Goal: Contribute content: Add original content to the website for others to see

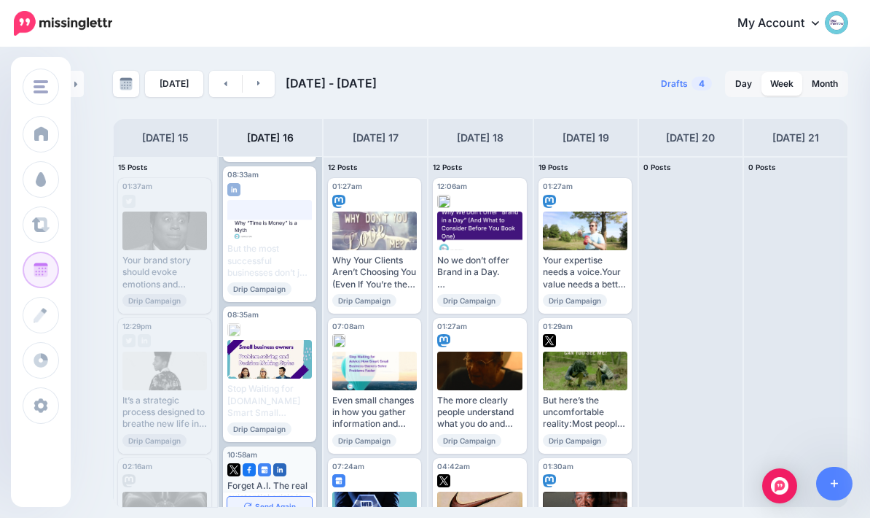
scroll to position [571, 0]
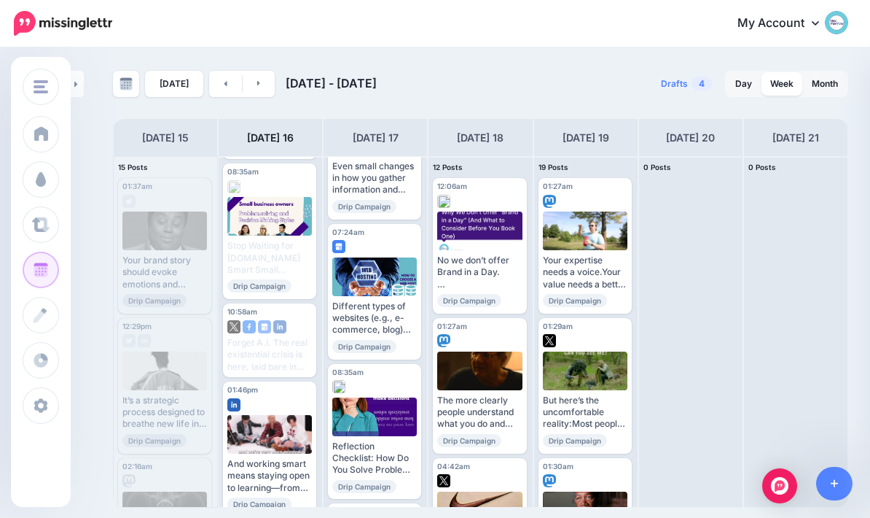
scroll to position [725, 0]
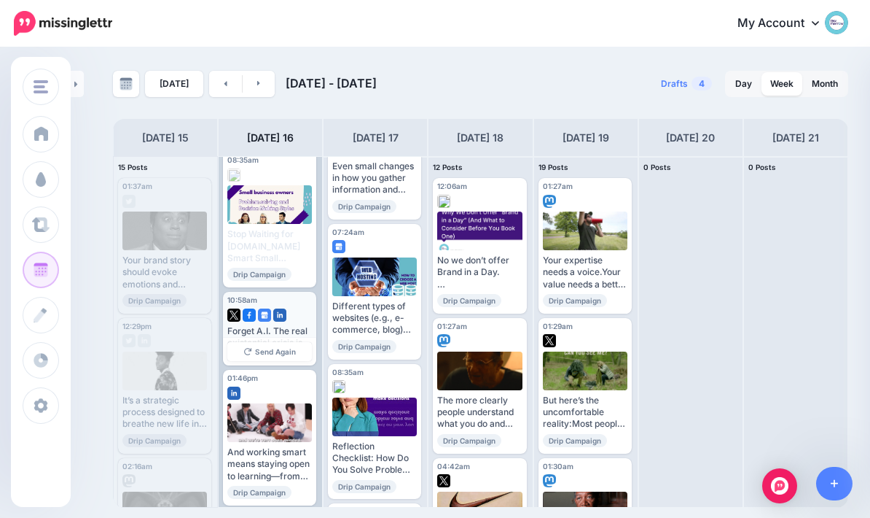
click at [305, 305] on div at bounding box center [269, 311] width 85 height 13
click at [310, 297] on div "Published" at bounding box center [299, 300] width 28 height 7
click at [309, 305] on div at bounding box center [269, 311] width 85 height 13
click at [295, 305] on div at bounding box center [269, 311] width 85 height 13
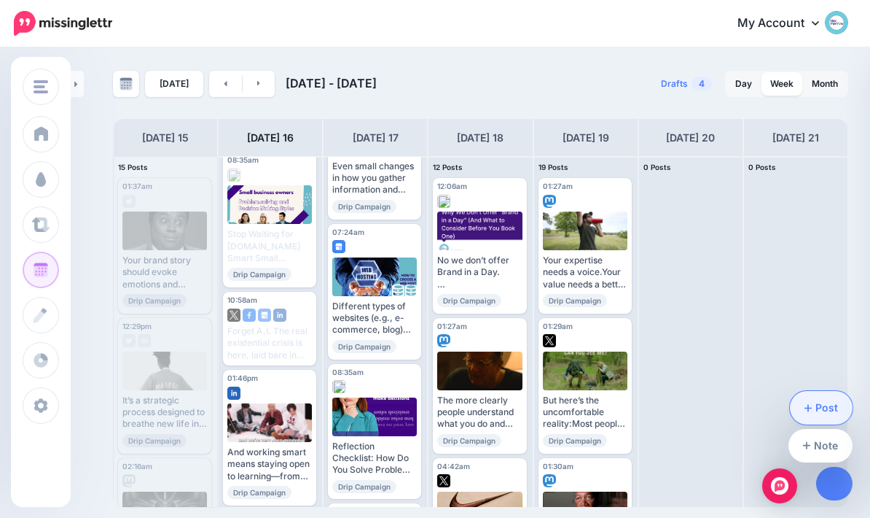
click at [822, 399] on link "Post" at bounding box center [821, 408] width 63 height 34
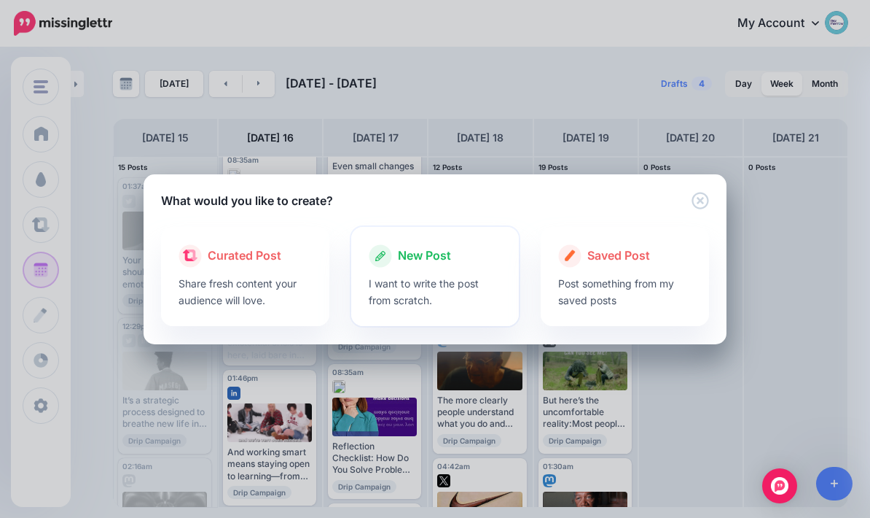
click at [420, 266] on div "New Post" at bounding box center [435, 255] width 133 height 23
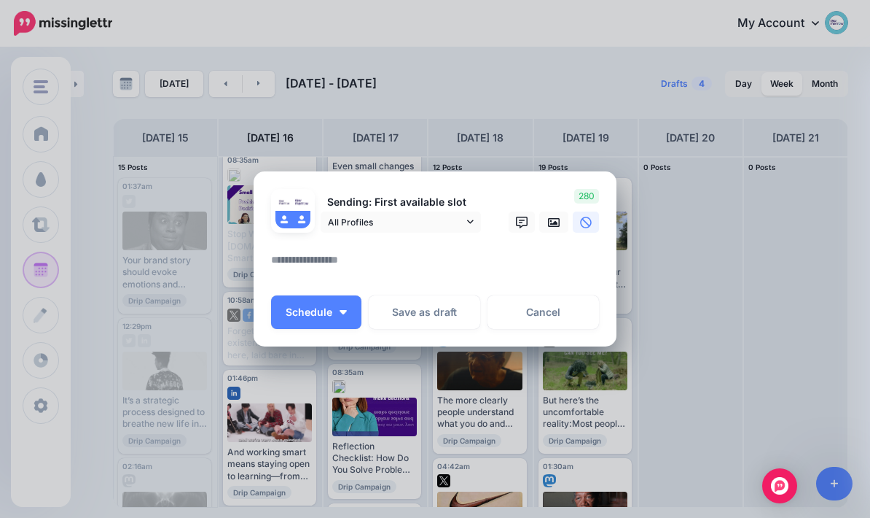
click at [493, 273] on textarea at bounding box center [438, 265] width 335 height 28
click at [717, 206] on div "Create Post Loading Sending: First available slot" at bounding box center [435, 259] width 870 height 518
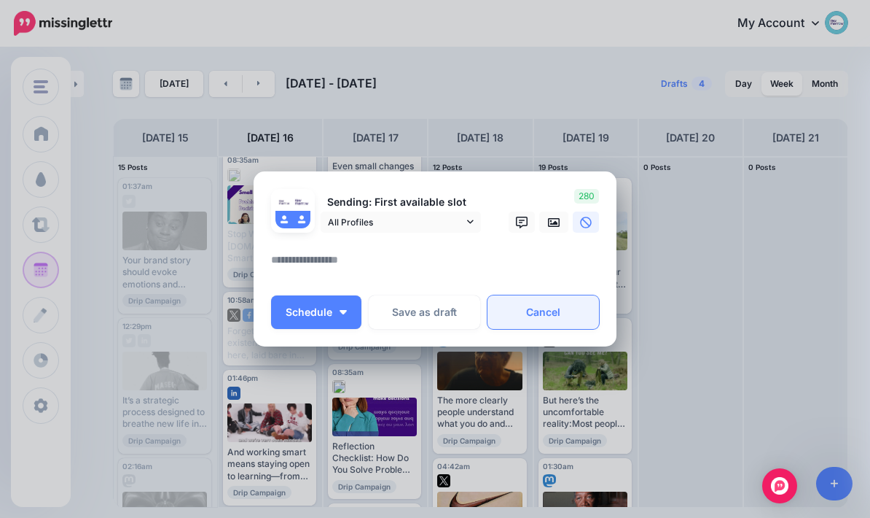
click at [561, 313] on link "Cancel" at bounding box center [544, 312] width 112 height 34
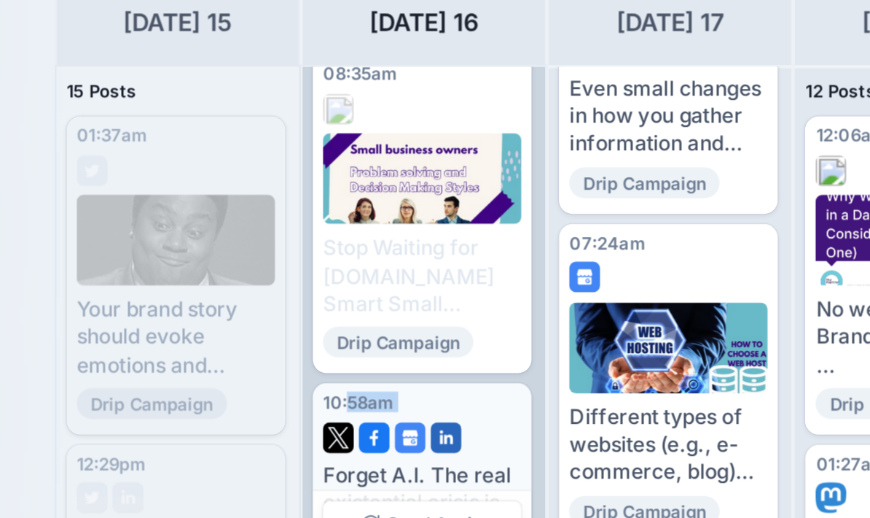
click at [223, 292] on div "10:58am Tue, September 16, 2025 10:58am Published Forget A.I. The real existent…" at bounding box center [269, 329] width 93 height 74
click at [227, 325] on div "Forget A.I. The real existential crisis is here, laid bare in sheet music.🎶 Ser…" at bounding box center [269, 343] width 85 height 36
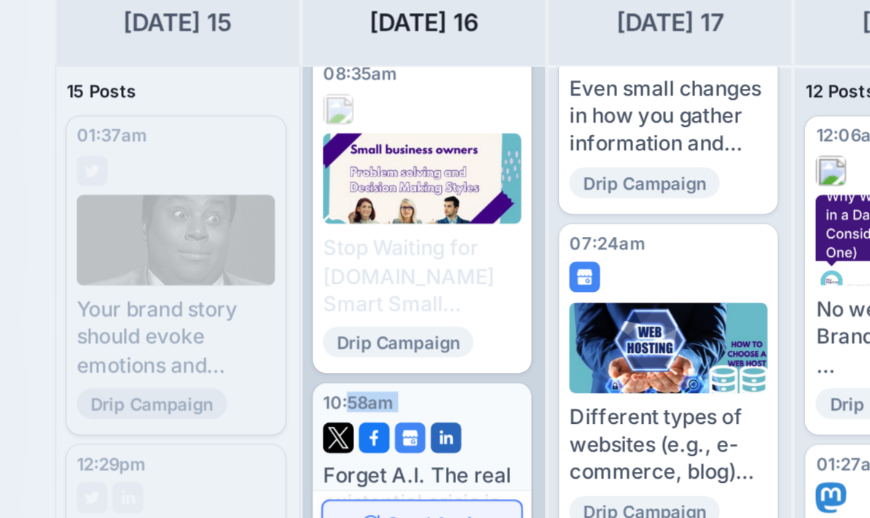
click at [227, 342] on link "Send Again" at bounding box center [269, 351] width 85 height 19
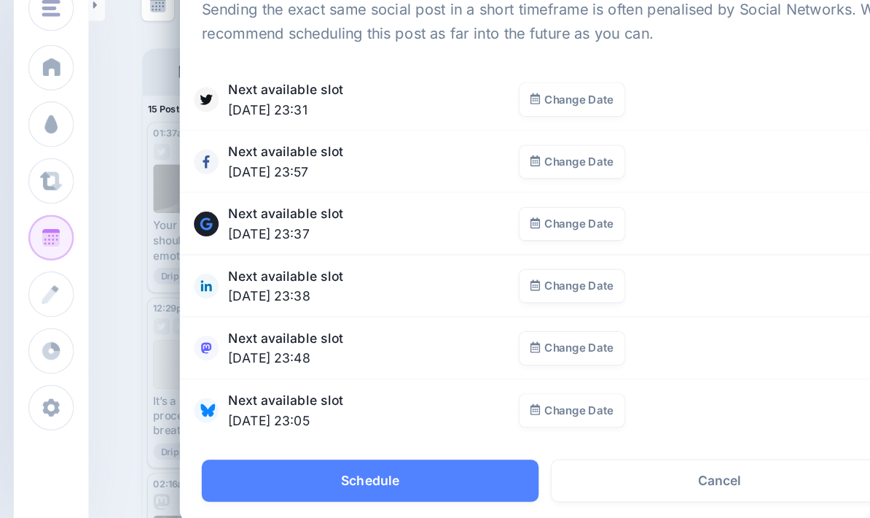
scroll to position [42, 0]
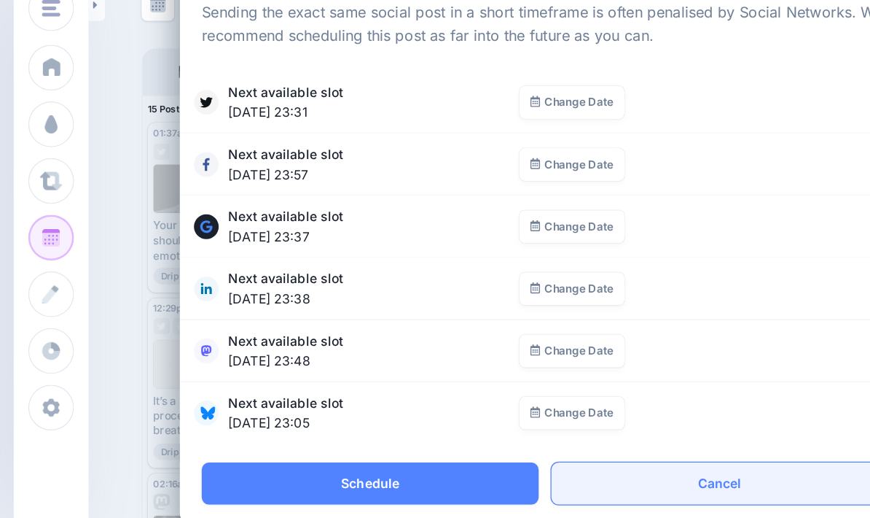
click at [590, 449] on link "Cancel" at bounding box center [574, 466] width 269 height 34
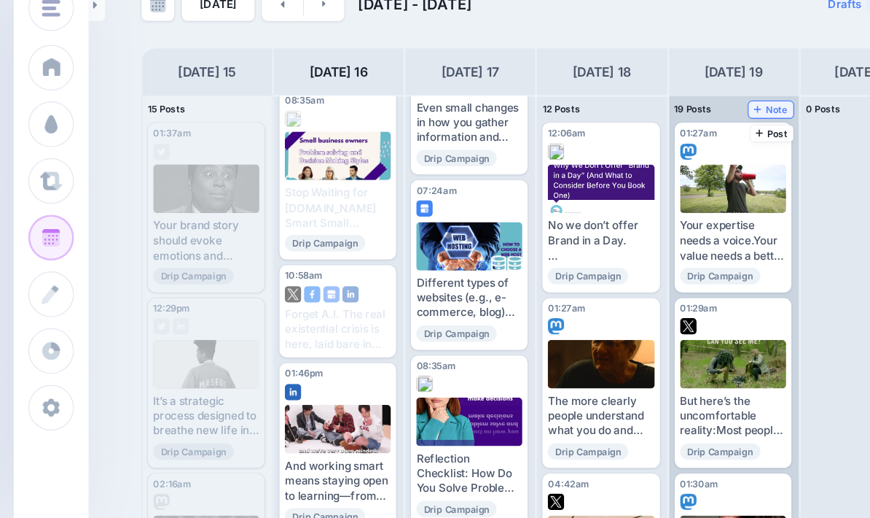
click at [624, 164] on span "Note" at bounding box center [615, 167] width 27 height 7
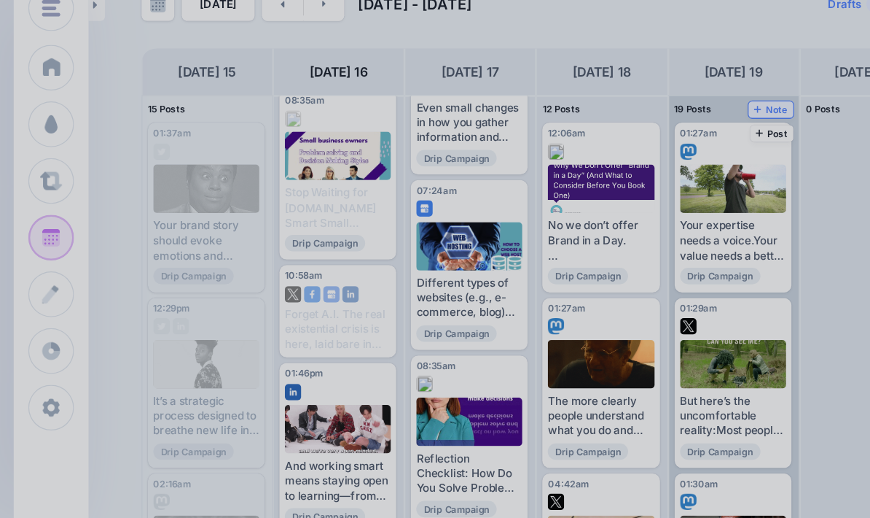
scroll to position [0, 0]
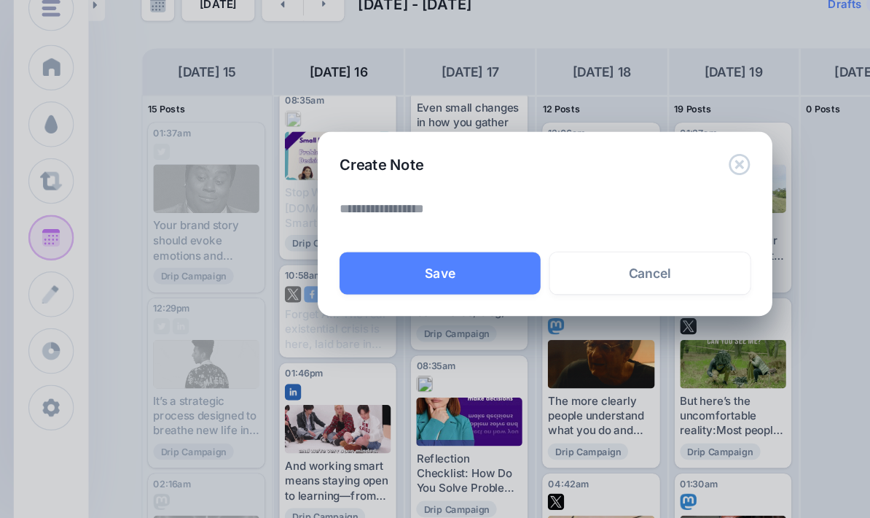
click at [586, 203] on icon "Close" at bounding box center [590, 211] width 17 height 17
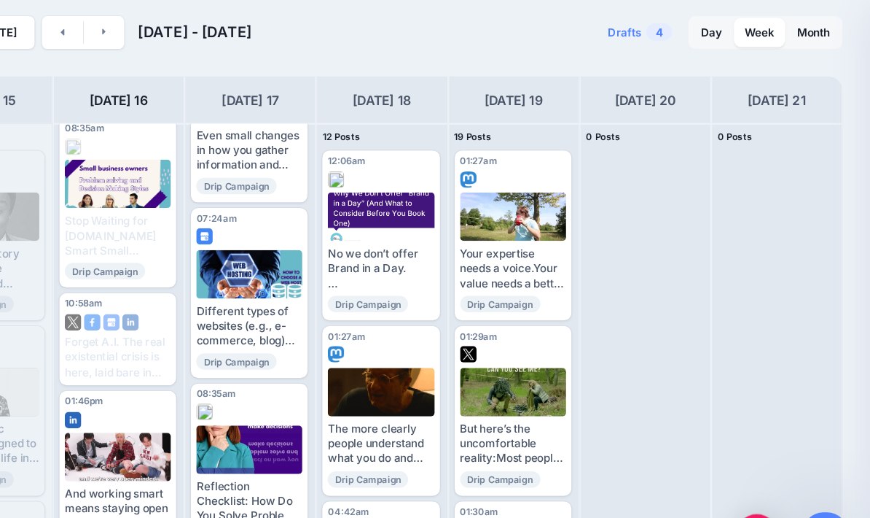
scroll to position [38, 0]
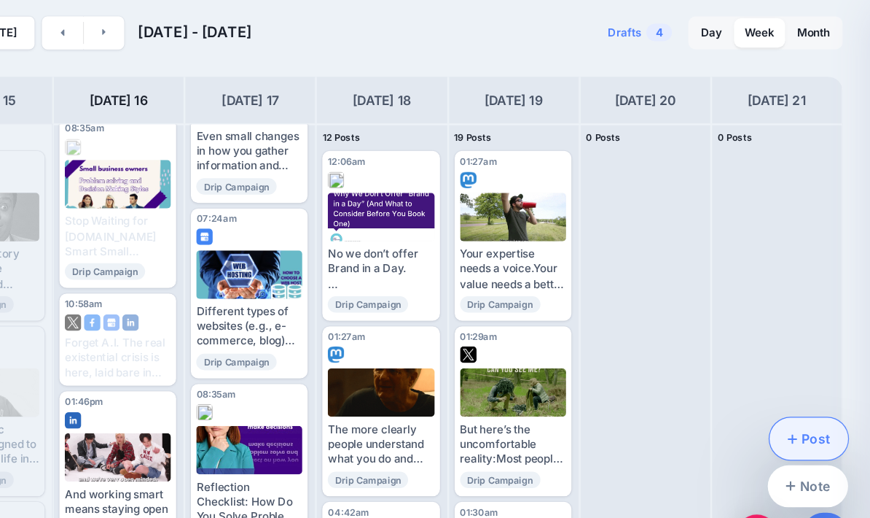
click at [790, 391] on link "Post" at bounding box center [821, 408] width 63 height 34
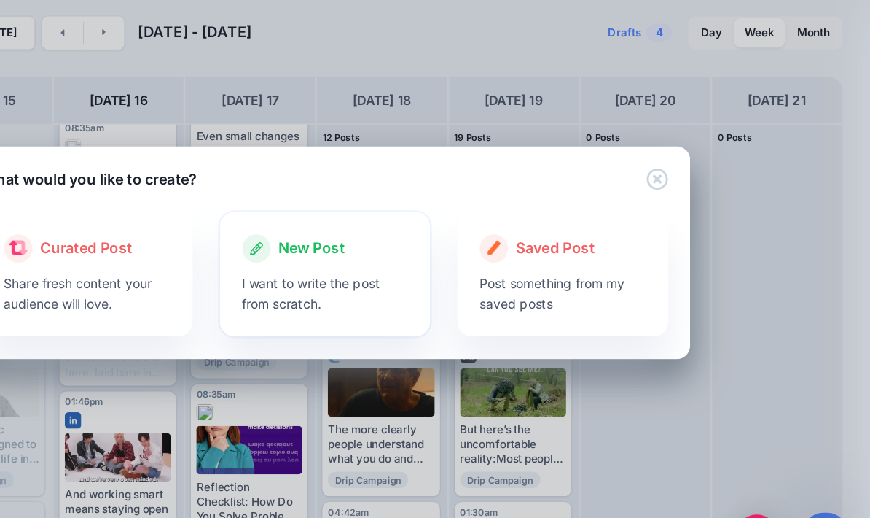
click at [398, 246] on span "New Post" at bounding box center [424, 255] width 53 height 19
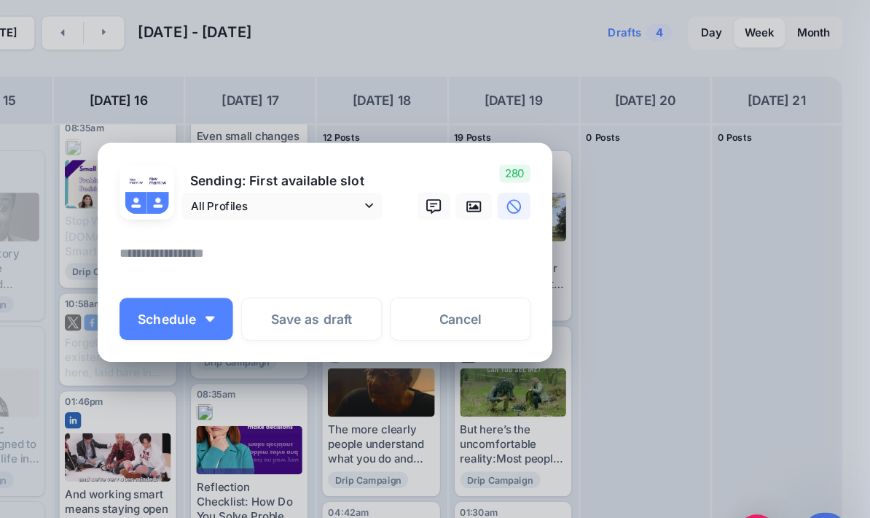
click at [329, 251] on textarea at bounding box center [438, 265] width 335 height 28
paste textarea "**********"
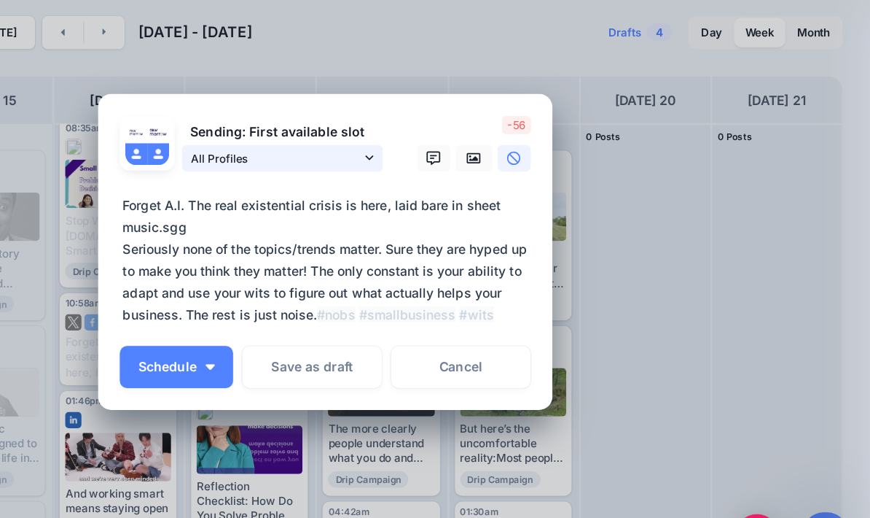
click at [321, 173] on link "All Profiles" at bounding box center [401, 183] width 160 height 21
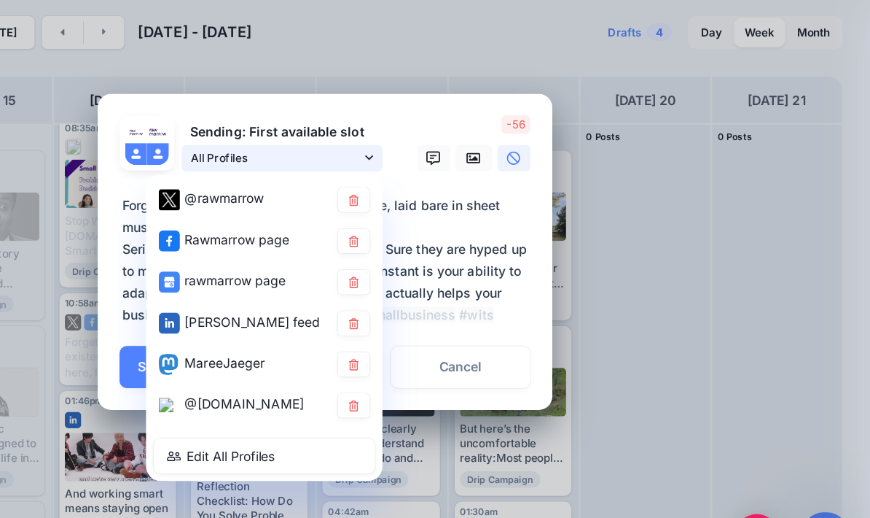
scroll to position [38, 0]
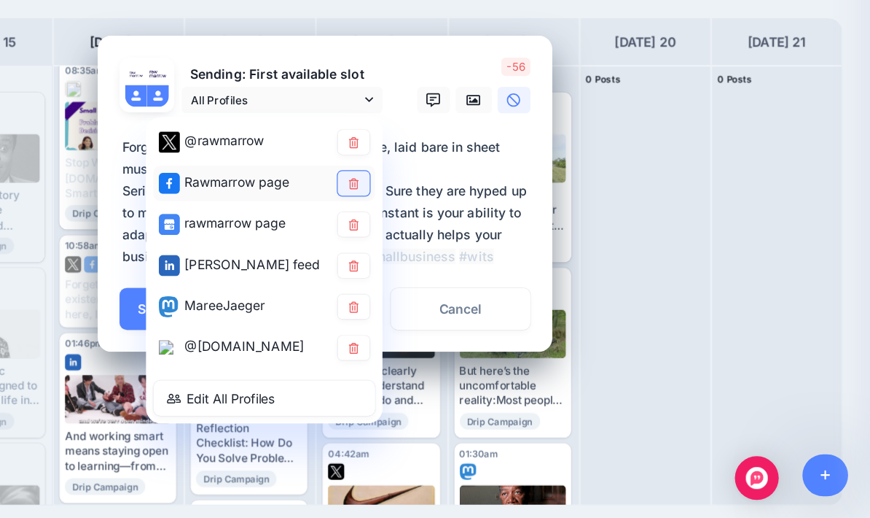
click at [453, 246] on icon at bounding box center [458, 250] width 11 height 9
click at [410, 213] on textarea "**********" at bounding box center [438, 265] width 335 height 105
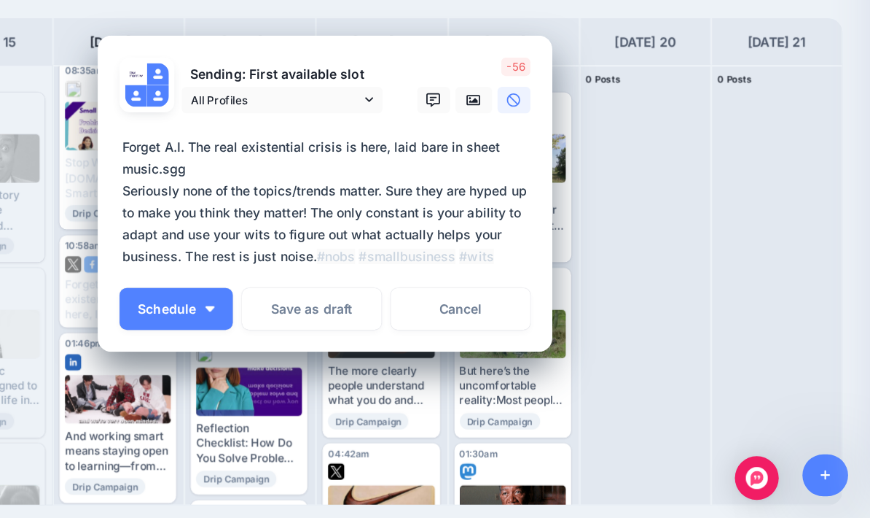
scroll to position [37, 0]
click at [548, 179] on icon at bounding box center [554, 183] width 12 height 9
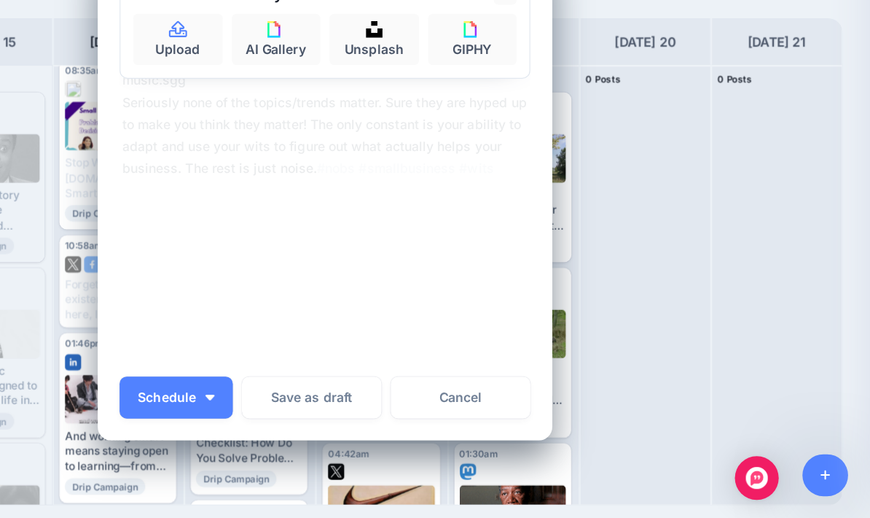
scroll to position [38, 0]
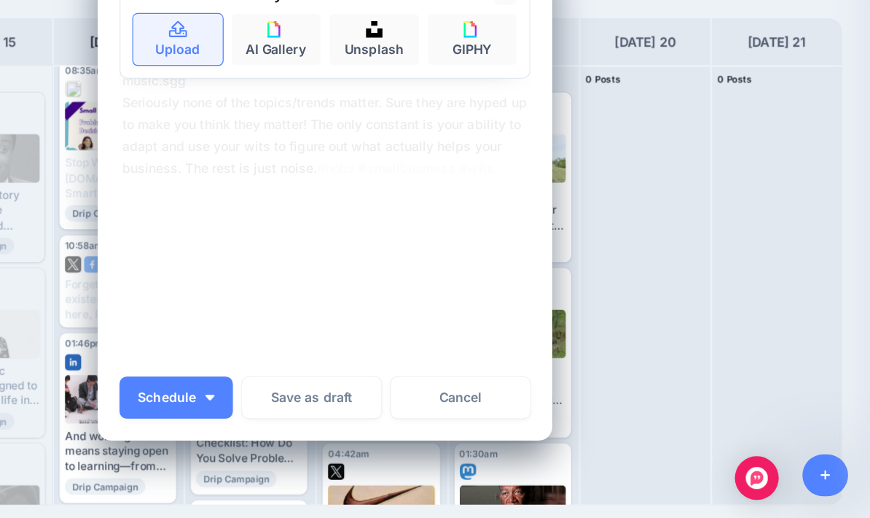
click at [282, 115] on link "Upload" at bounding box center [317, 135] width 71 height 41
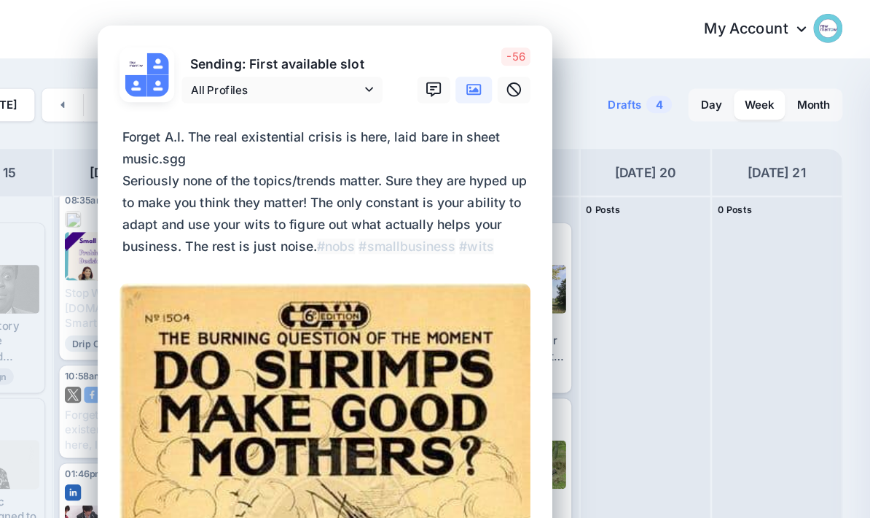
scroll to position [0, 0]
click at [313, 138] on textarea "**********" at bounding box center [438, 153] width 335 height 105
click at [271, 159] on textarea "**********" at bounding box center [438, 153] width 335 height 105
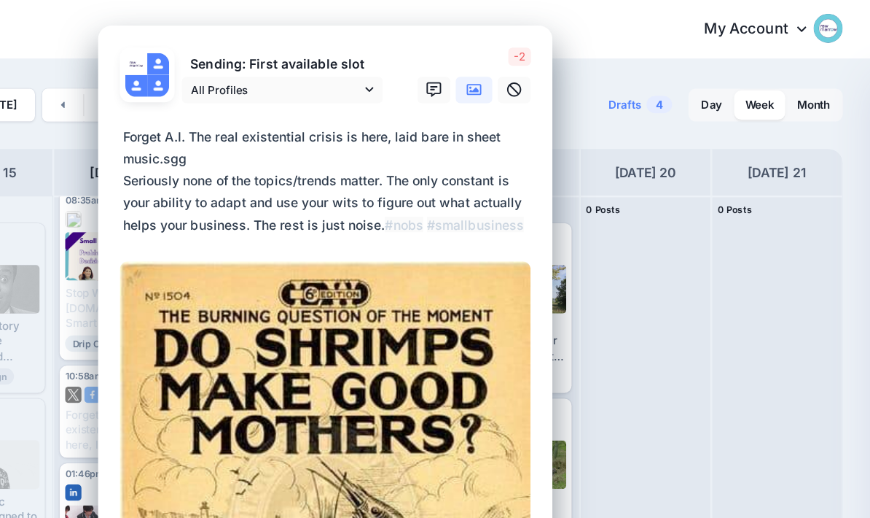
click at [271, 122] on textarea "**********" at bounding box center [438, 144] width 335 height 87
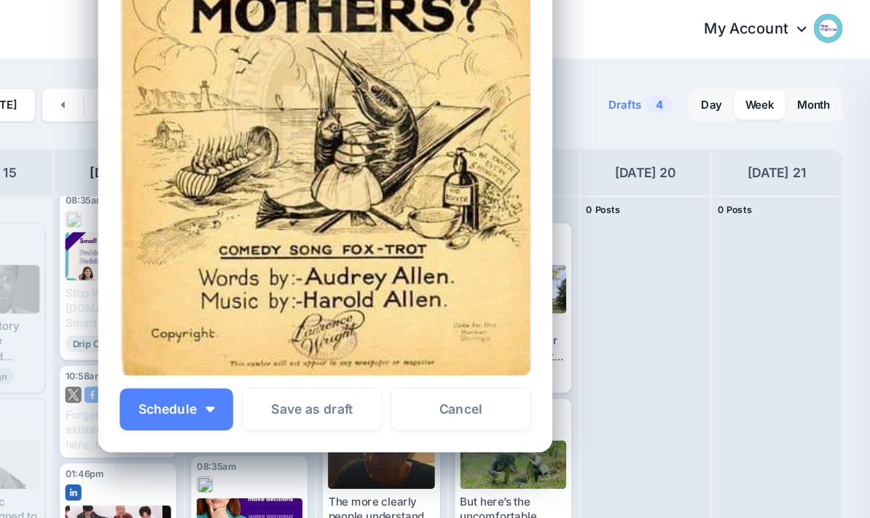
scroll to position [336, 0]
type textarea "**********"
click at [271, 328] on button "Schedule" at bounding box center [316, 327] width 90 height 34
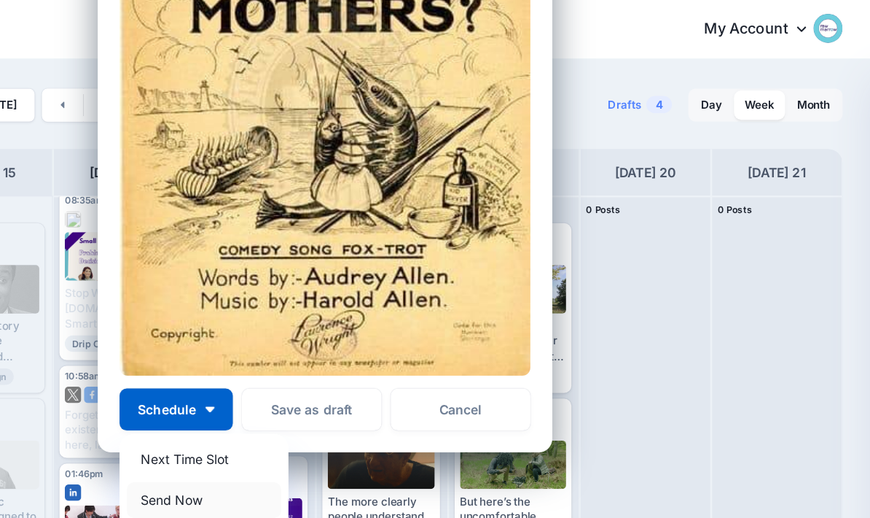
click at [277, 397] on link "Send Now" at bounding box center [338, 399] width 123 height 28
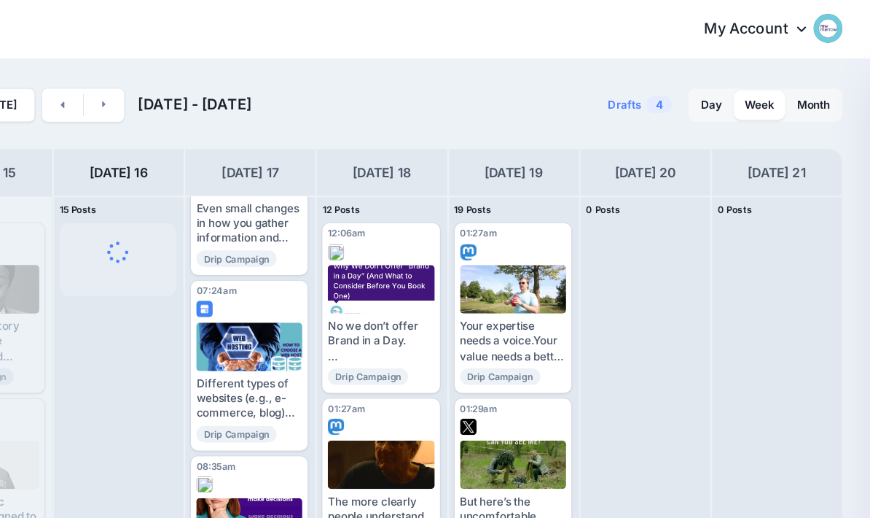
scroll to position [0, 0]
